Goal: Task Accomplishment & Management: Manage account settings

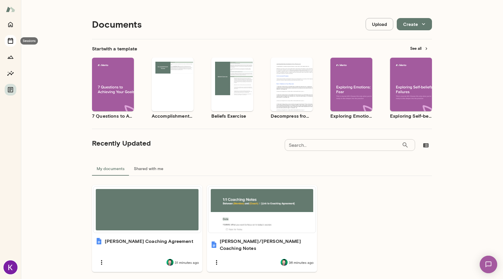
click at [11, 38] on icon "Sessions" at bounding box center [10, 41] width 5 height 6
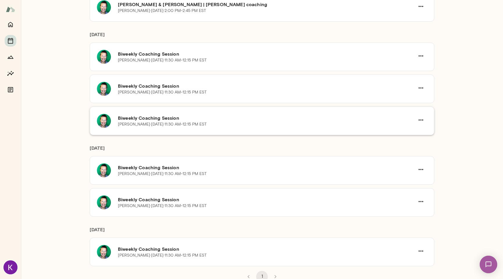
scroll to position [158, 0]
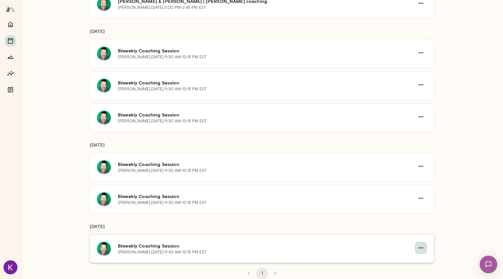
click at [423, 247] on icon "button" at bounding box center [420, 247] width 7 height 7
click at [218, 150] on div at bounding box center [251, 139] width 503 height 279
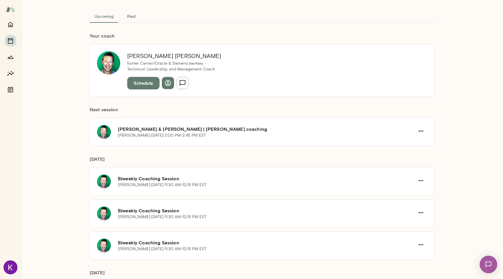
scroll to position [22, 0]
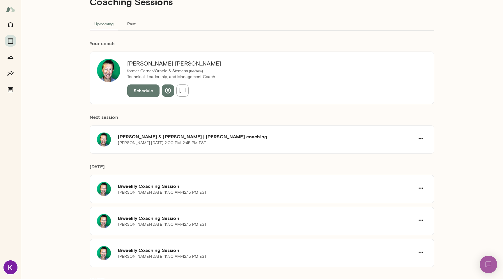
click at [130, 26] on button "Past" at bounding box center [131, 24] width 26 height 14
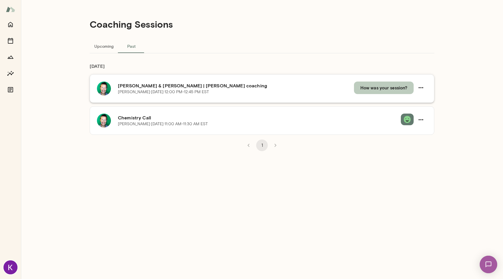
click at [389, 89] on button "How was your session?" at bounding box center [384, 87] width 60 height 12
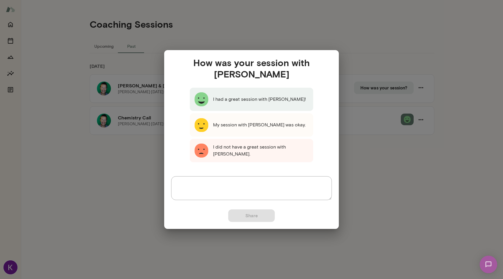
click at [244, 96] on p "I had a great session with [PERSON_NAME]!" at bounding box center [259, 99] width 93 height 7
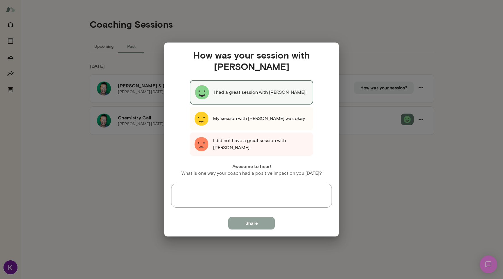
click at [253, 224] on button "Share" at bounding box center [251, 223] width 47 height 12
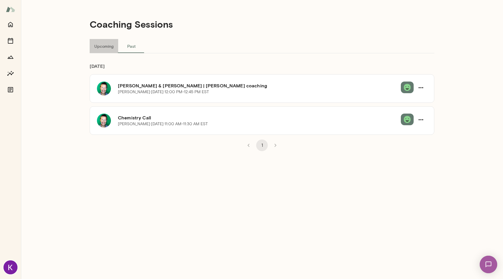
click at [101, 47] on button "Upcoming" at bounding box center [104, 46] width 29 height 14
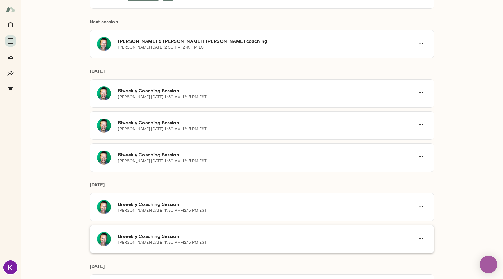
scroll to position [158, 0]
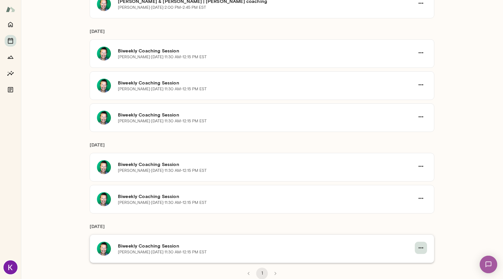
click at [423, 248] on icon "button" at bounding box center [420, 247] width 7 height 7
click at [390, 244] on li "Cancel" at bounding box center [392, 240] width 75 height 10
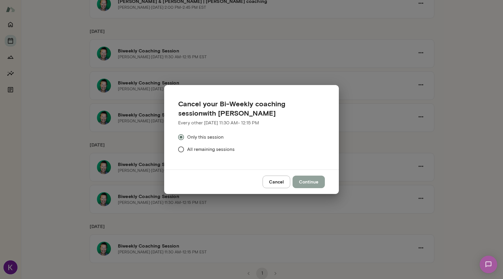
click at [320, 182] on button "Continue" at bounding box center [308, 181] width 32 height 12
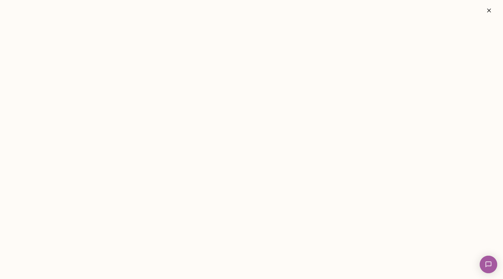
click at [487, 11] on icon "button" at bounding box center [488, 10] width 7 height 7
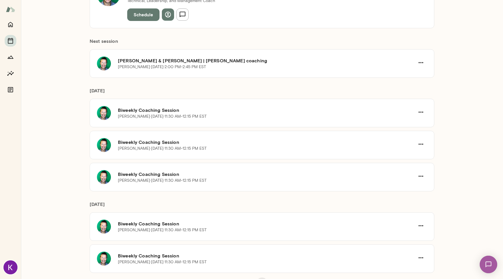
scroll to position [108, 0]
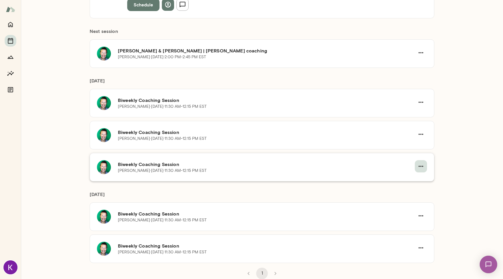
click at [419, 165] on icon "button" at bounding box center [420, 166] width 7 height 7
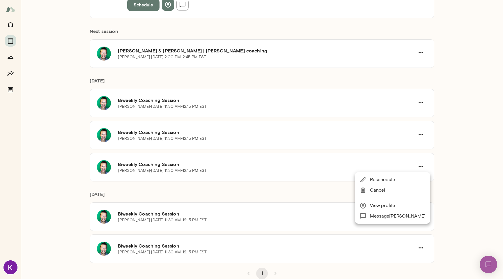
click at [463, 94] on div at bounding box center [251, 139] width 503 height 279
